Goal: Task Accomplishment & Management: Complete application form

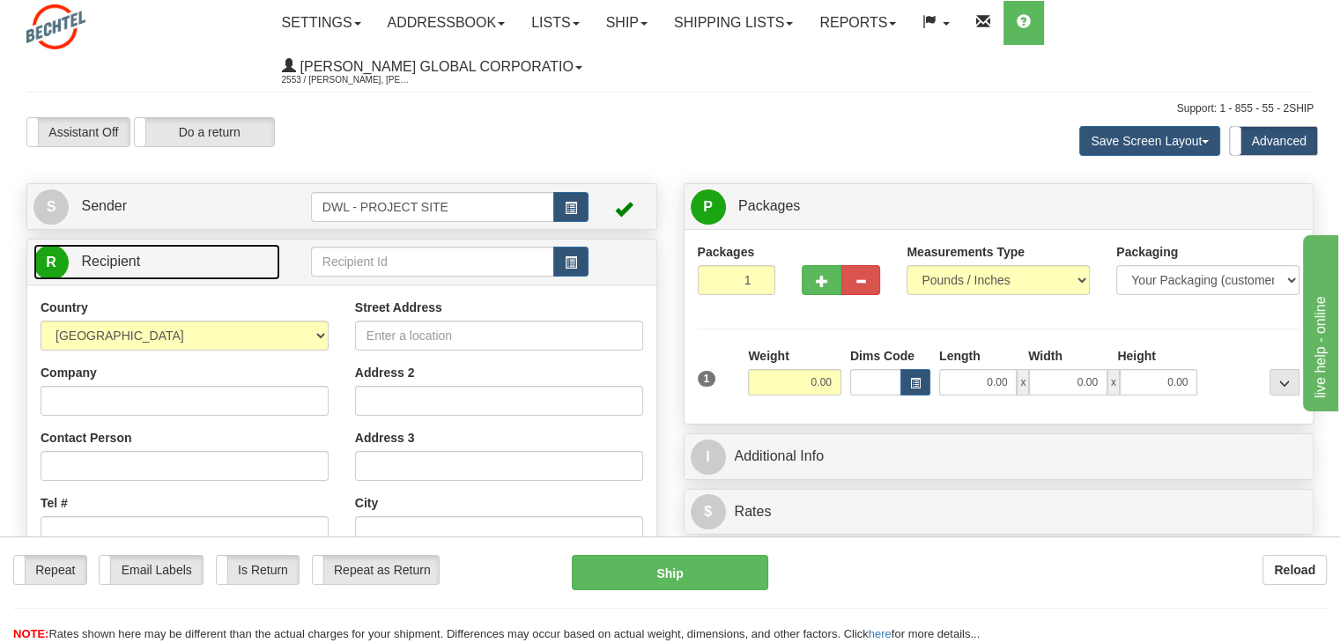
click at [140, 258] on link "R Recipient" at bounding box center [156, 262] width 247 height 36
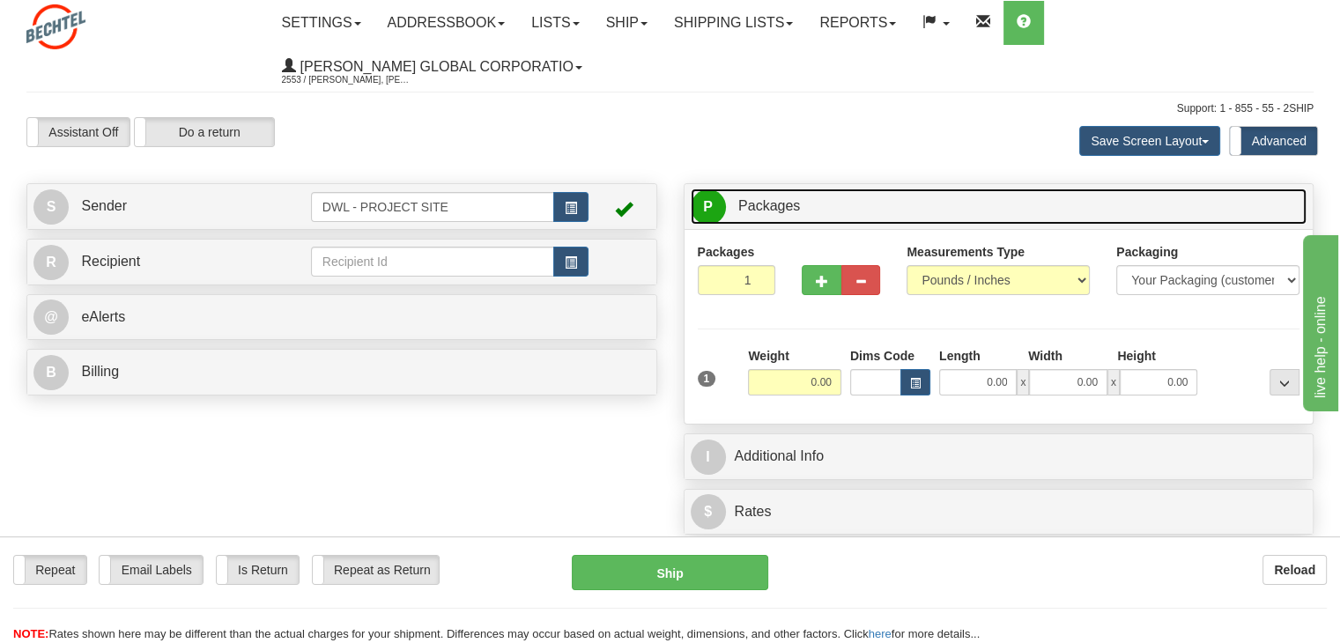
click at [802, 191] on link "P Packages 1 Packages - Weight: 0.00 Lbs" at bounding box center [999, 207] width 617 height 36
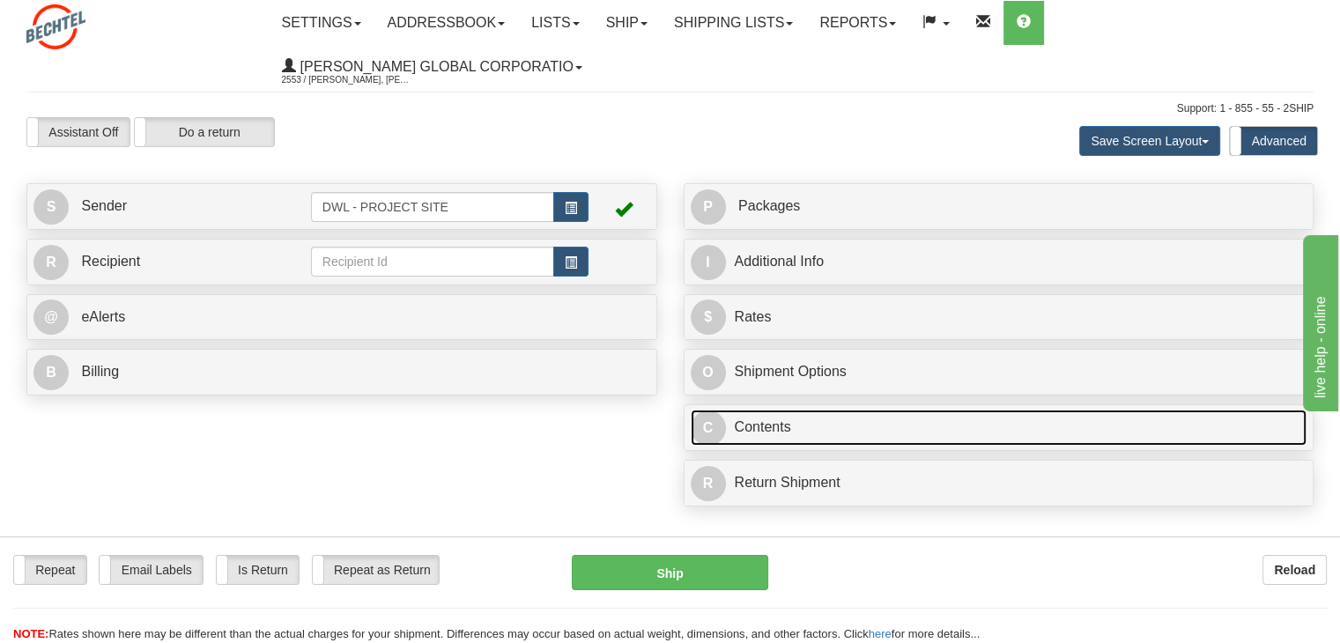
click at [784, 424] on link "C Contents" at bounding box center [999, 428] width 617 height 36
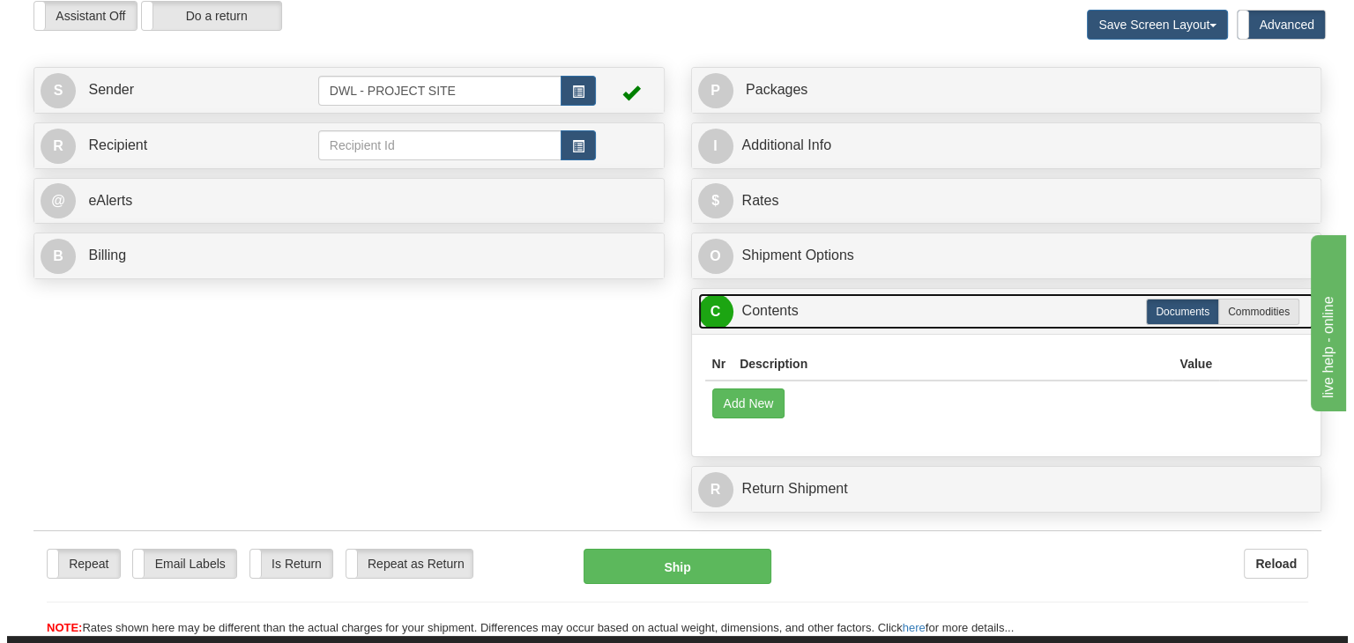
scroll to position [117, 0]
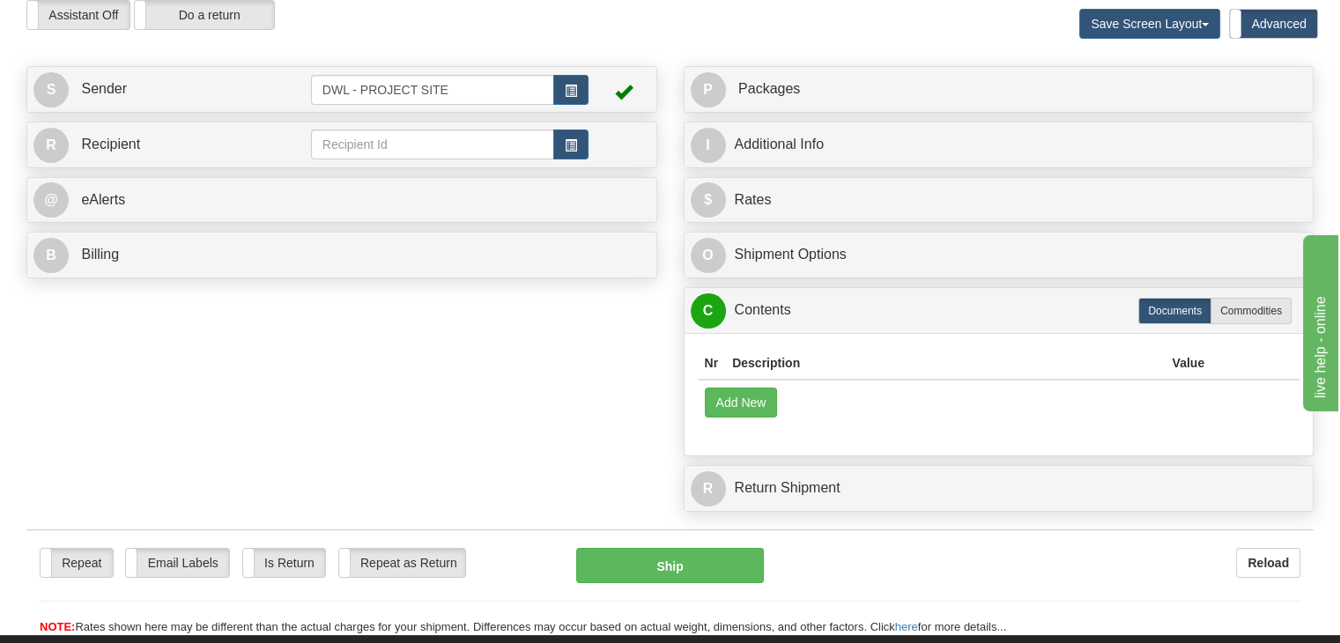
click at [1113, 393] on td "Add New" at bounding box center [999, 402] width 603 height 45
click at [1256, 305] on label "Commodities" at bounding box center [1251, 311] width 81 height 26
radio input "true"
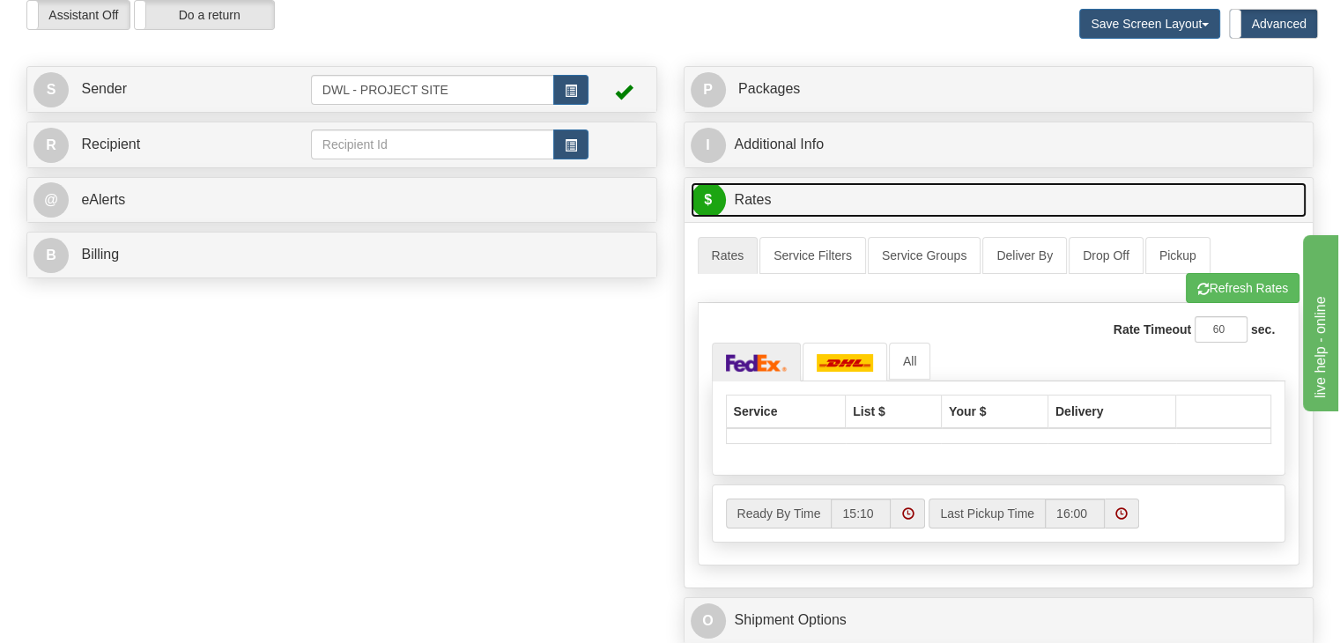
click at [782, 204] on link "$ Rates" at bounding box center [999, 200] width 617 height 36
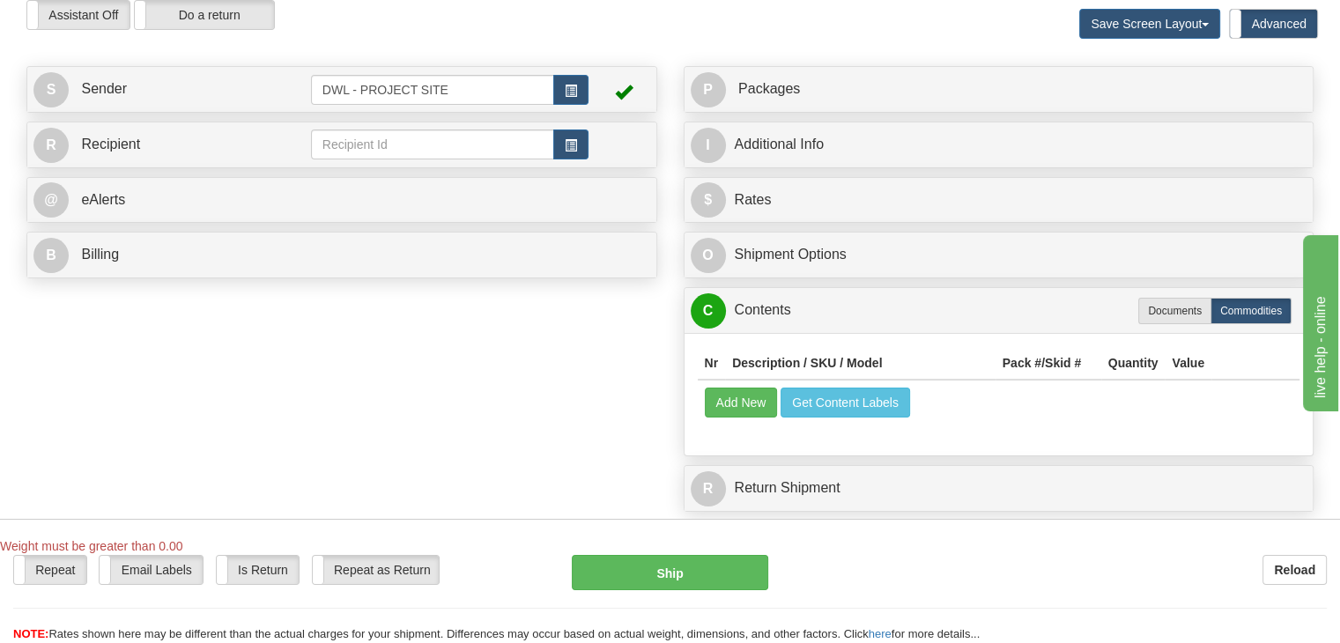
click at [1057, 415] on td "Add New Get Content Labels" at bounding box center [999, 402] width 603 height 45
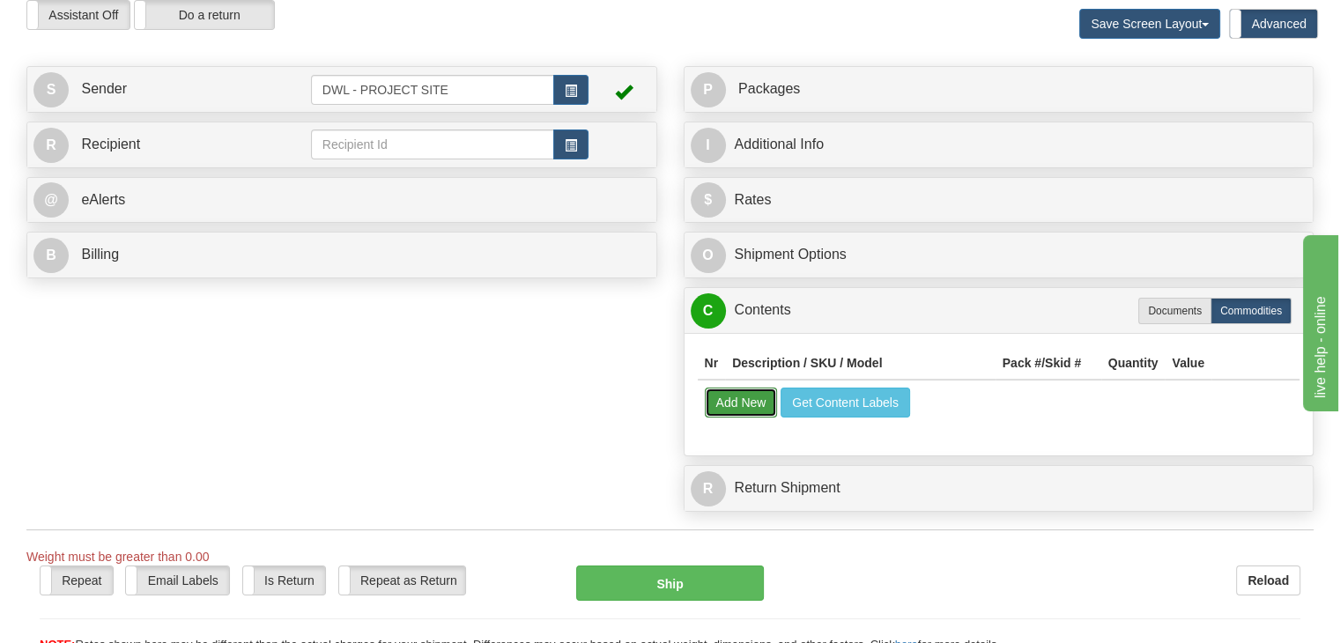
click at [731, 409] on button "Add New" at bounding box center [741, 403] width 73 height 30
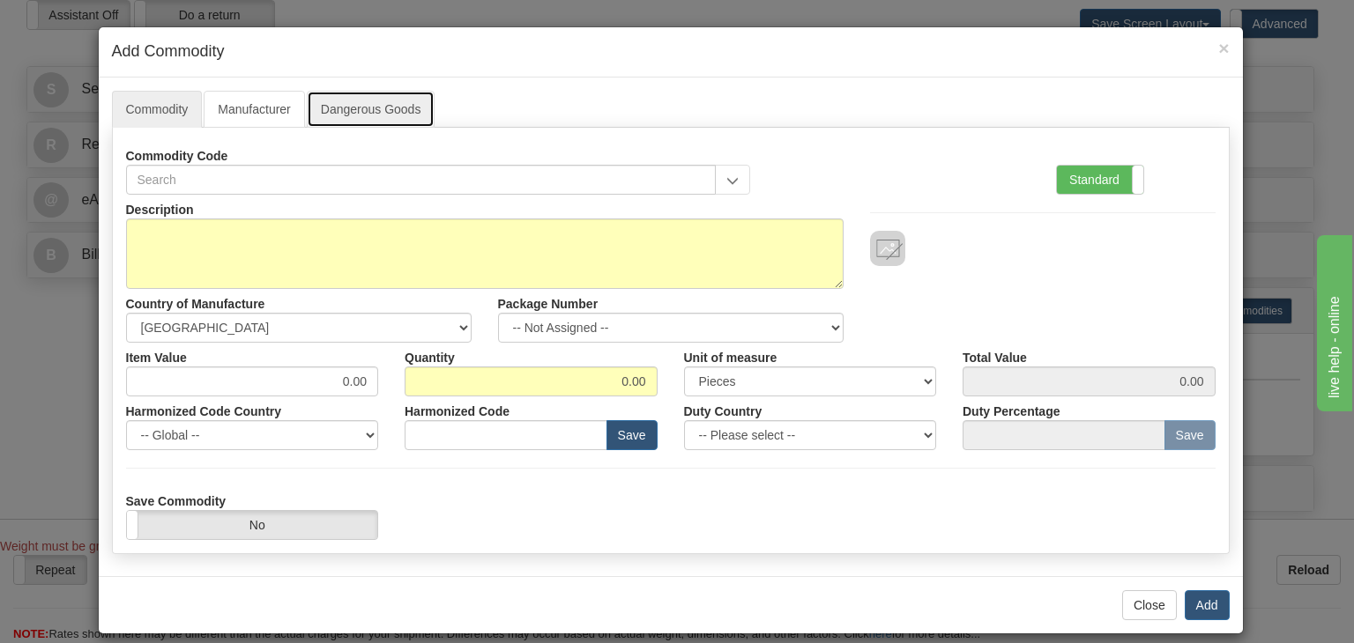
click at [360, 108] on link "Dangerous Goods" at bounding box center [371, 109] width 129 height 37
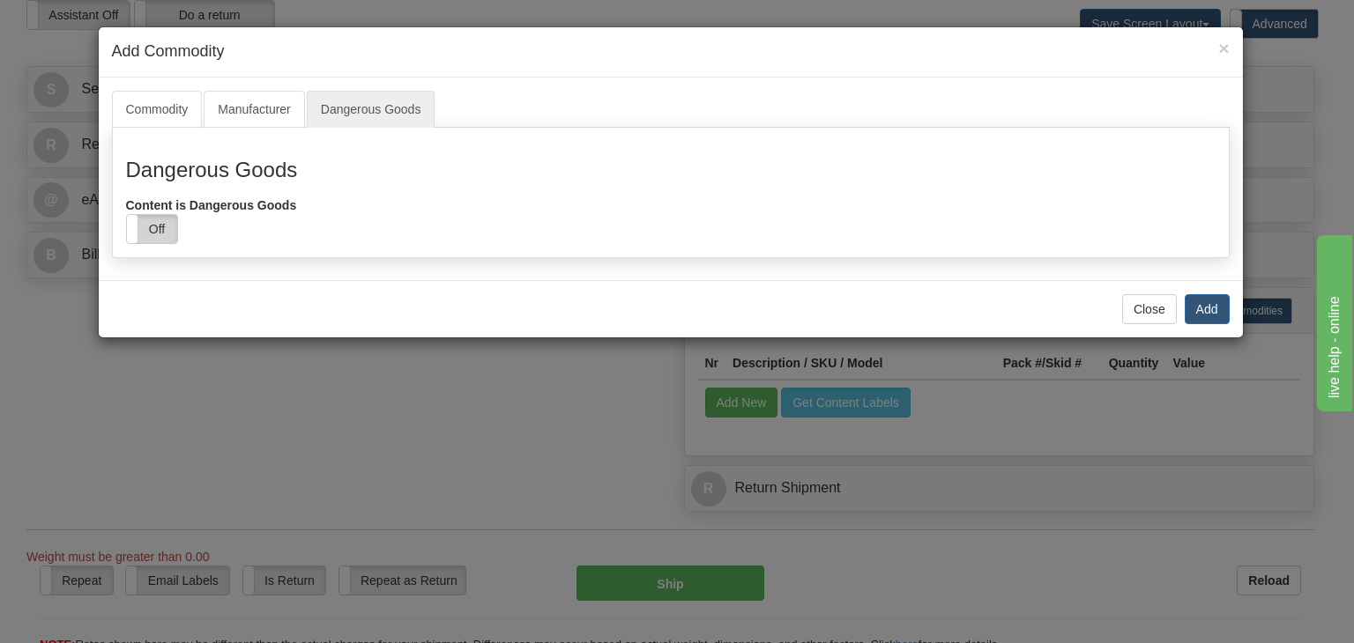
click at [141, 228] on label "Off" at bounding box center [152, 229] width 50 height 28
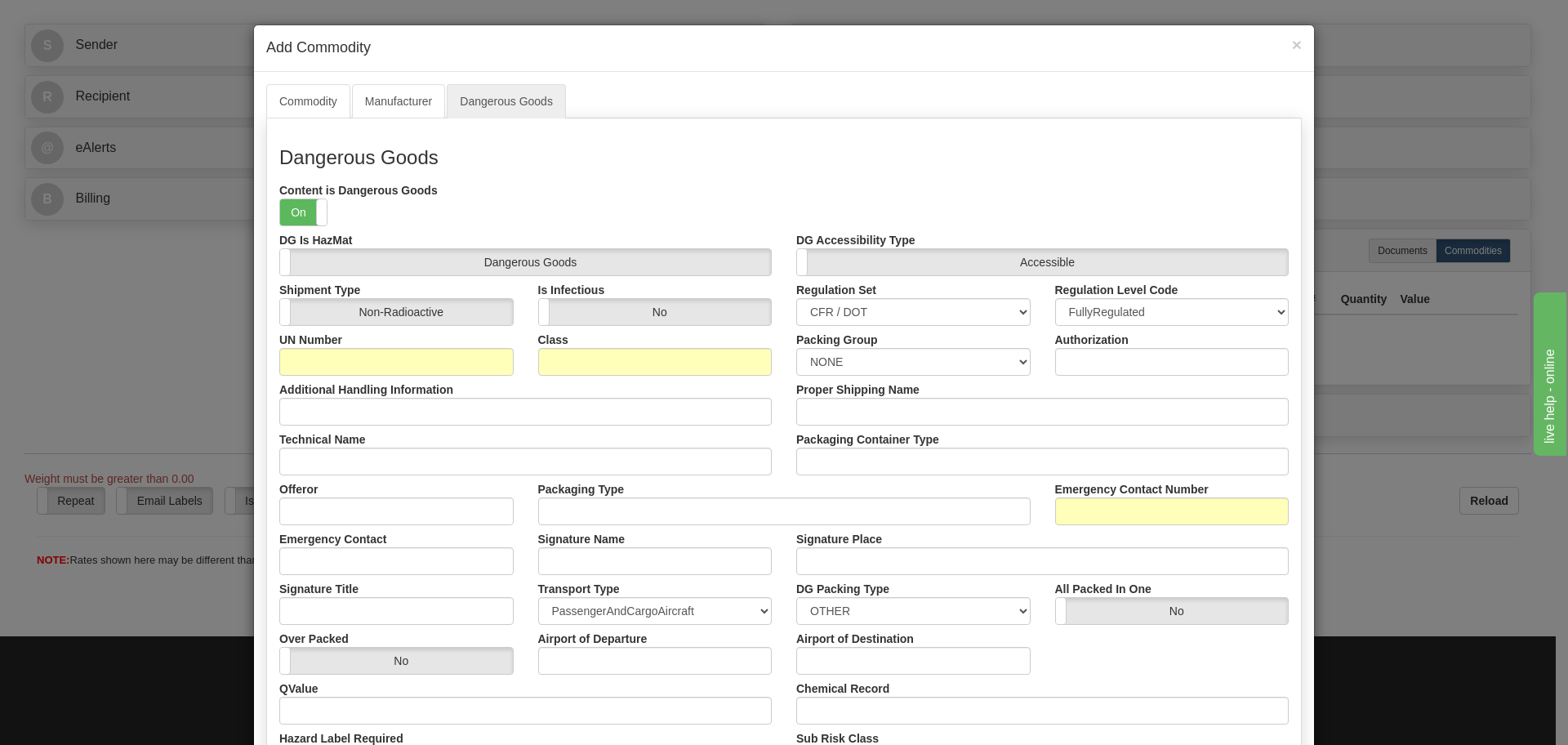
drag, startPoint x: 993, startPoint y: 2, endPoint x: 959, endPoint y: 114, distance: 117.0
click at [959, 114] on ul "Commodity Manufacturer Dangerous Goods" at bounding box center [783, 101] width 1035 height 34
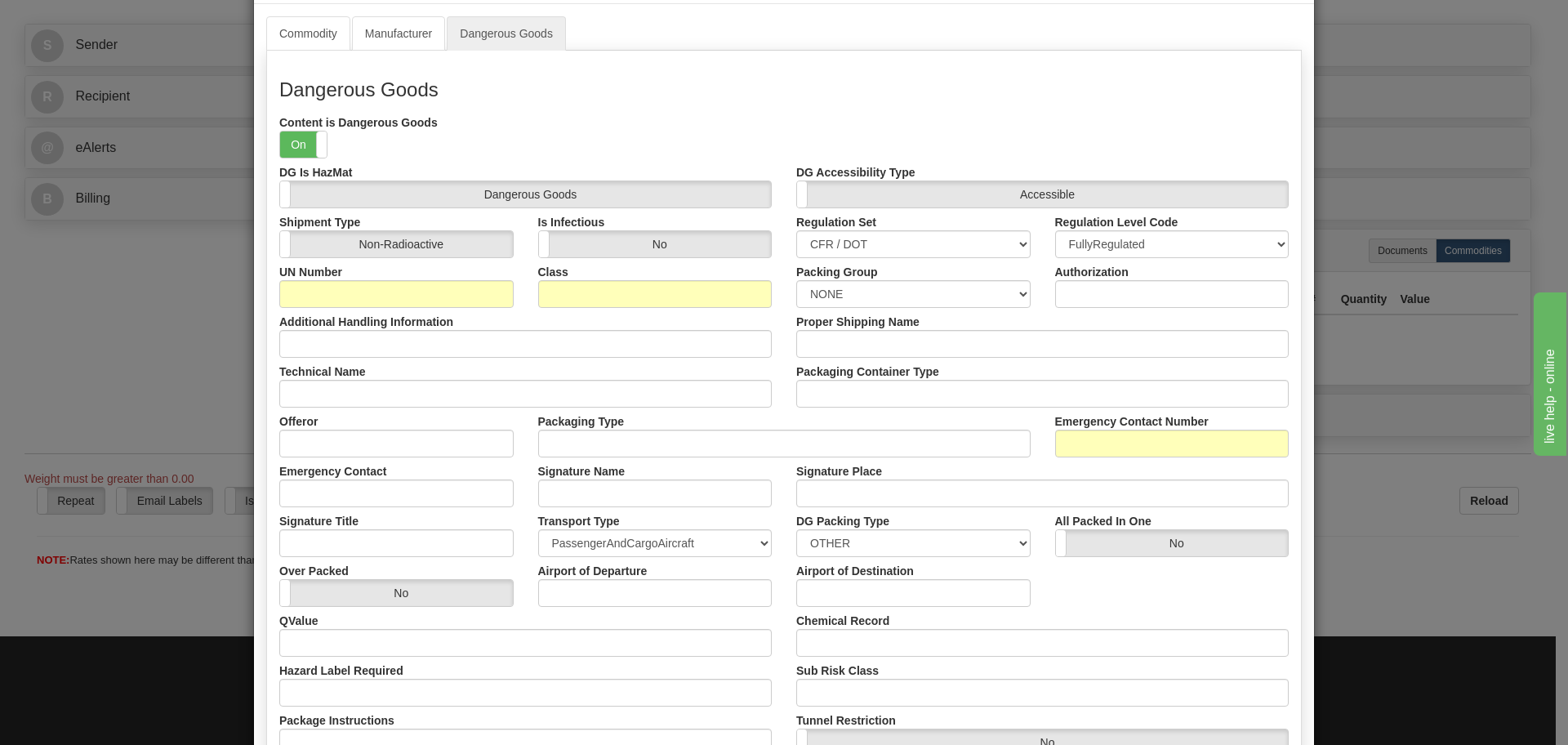
scroll to position [0, 0]
